Goal: Task Accomplishment & Management: Manage account settings

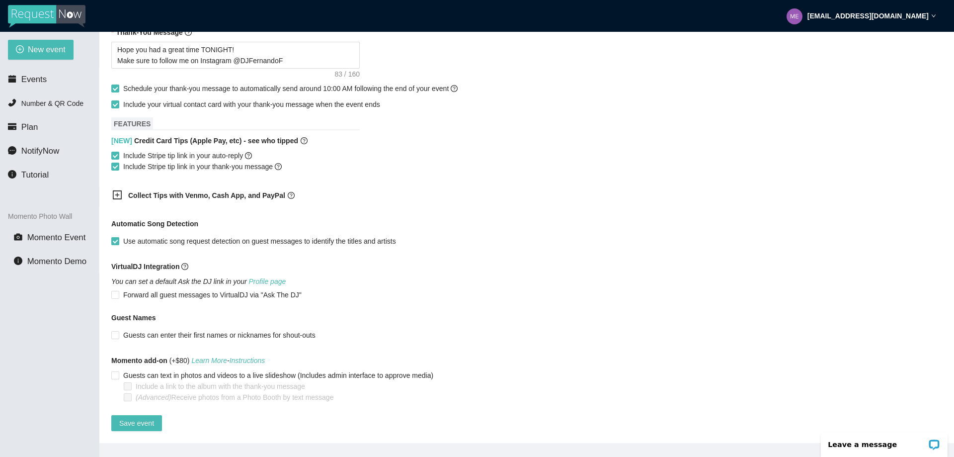
scroll to position [521, 0]
click at [133, 418] on span "Save event" at bounding box center [136, 423] width 35 height 11
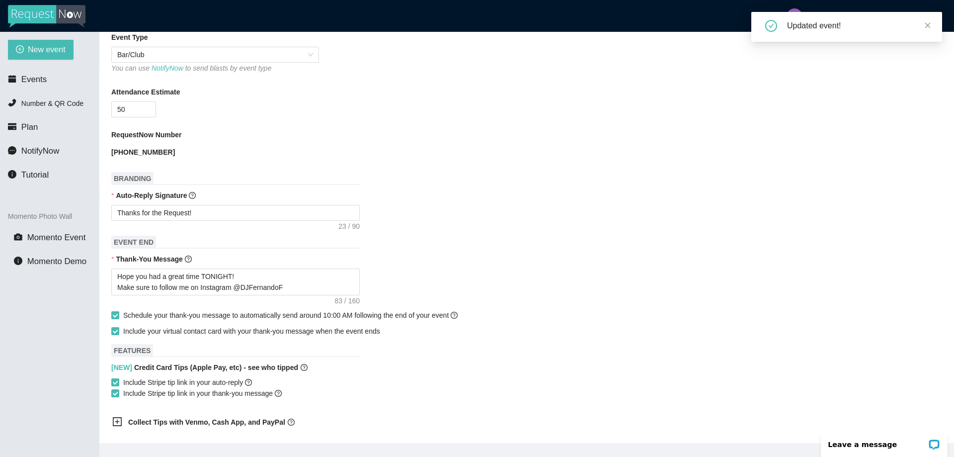
scroll to position [322, 0]
